Goal: Information Seeking & Learning: Learn about a topic

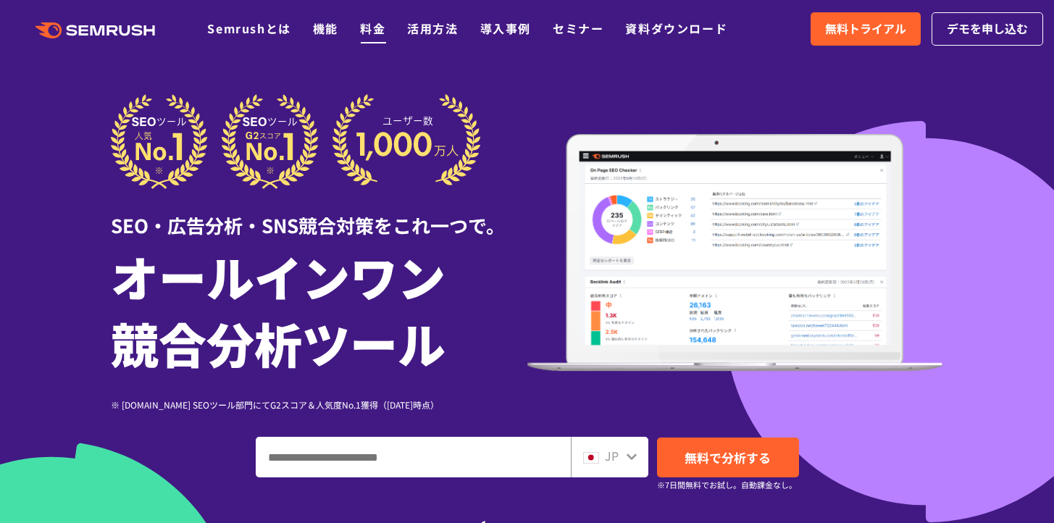
click at [371, 29] on link "料金" at bounding box center [372, 28] width 25 height 17
